Goal: Task Accomplishment & Management: Use online tool/utility

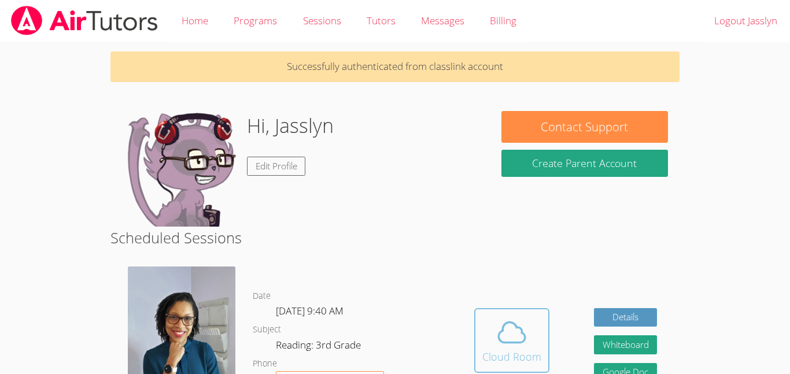
click at [518, 319] on icon at bounding box center [512, 332] width 32 height 32
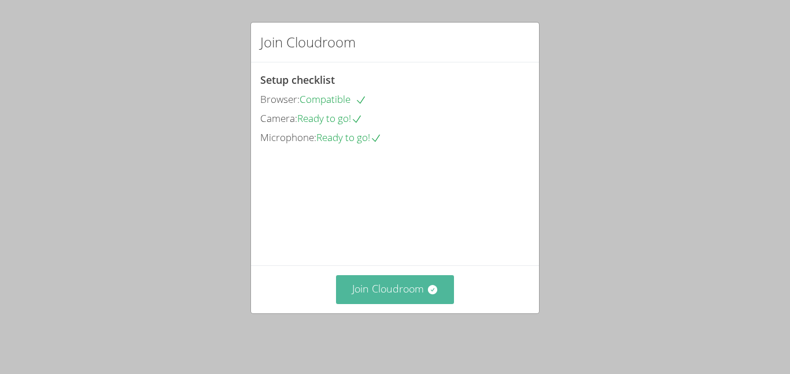
click at [363, 300] on button "Join Cloudroom" at bounding box center [395, 289] width 119 height 28
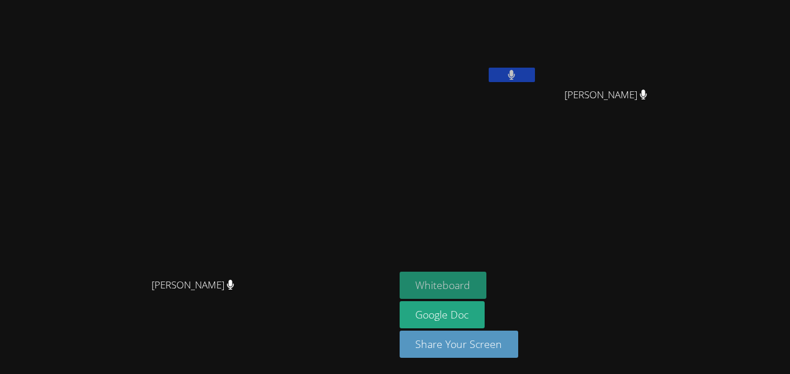
click at [487, 280] on button "Whiteboard" at bounding box center [443, 285] width 87 height 27
click at [388, 134] on div "[PERSON_NAME]" at bounding box center [198, 164] width 386 height 217
click at [487, 282] on button "Whiteboard" at bounding box center [443, 285] width 87 height 27
click at [253, 202] on video at bounding box center [196, 164] width 173 height 217
click at [487, 286] on button "Whiteboard" at bounding box center [443, 285] width 87 height 27
